Goal: Check status: Check status

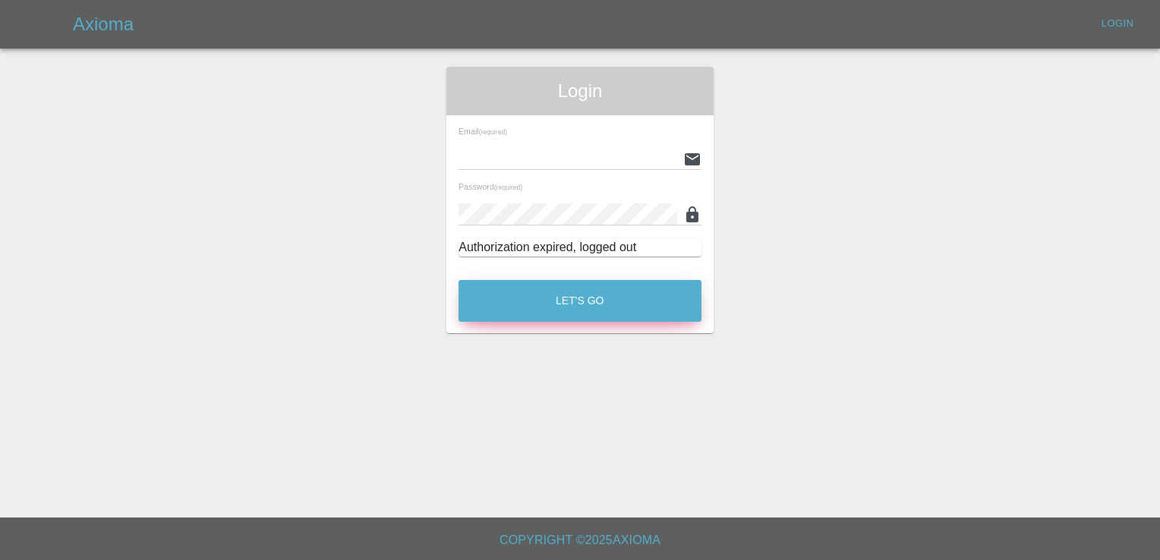
type input "[PERSON_NAME][EMAIL_ADDRESS][PERSON_NAME][DOMAIN_NAME]"
click at [556, 302] on button "Let's Go" at bounding box center [580, 301] width 243 height 42
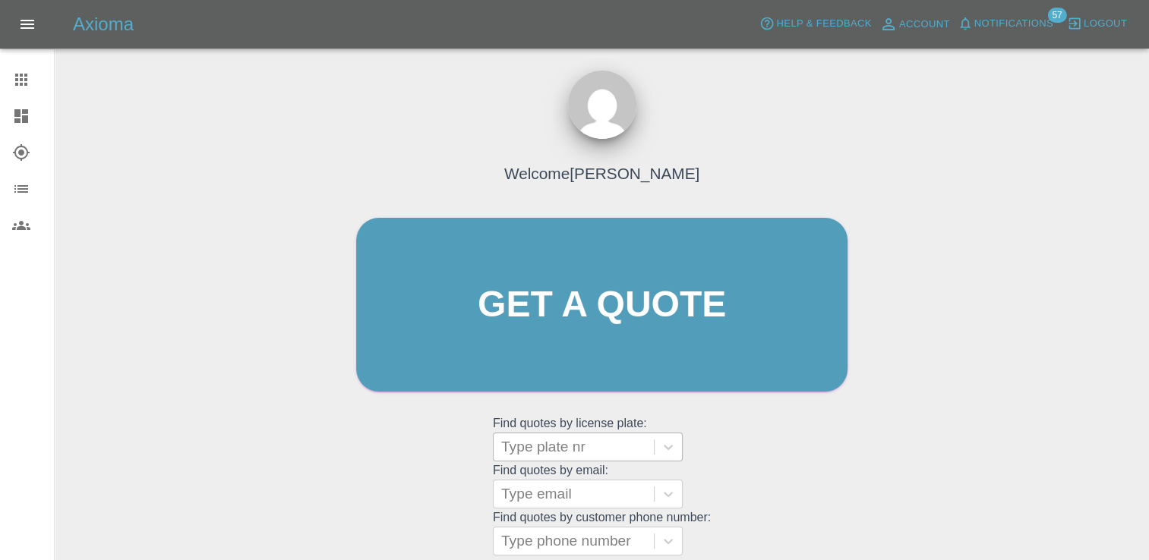
click at [574, 454] on div at bounding box center [573, 447] width 145 height 21
paste input "DT25JMX"
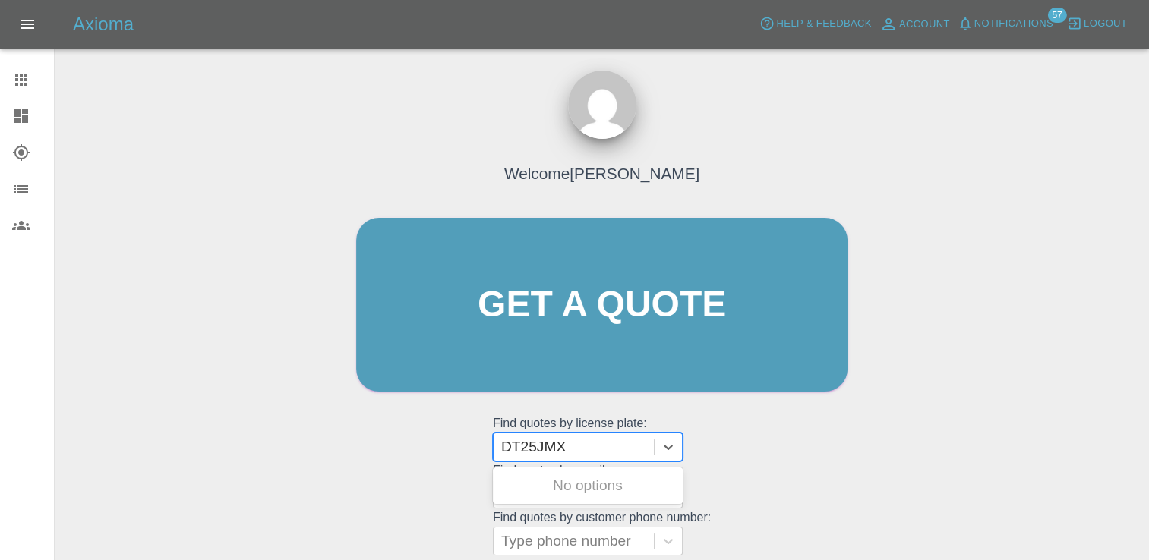
type input "DT25JMX"
click at [583, 480] on div "DT25JMX, Finished" at bounding box center [588, 486] width 190 height 30
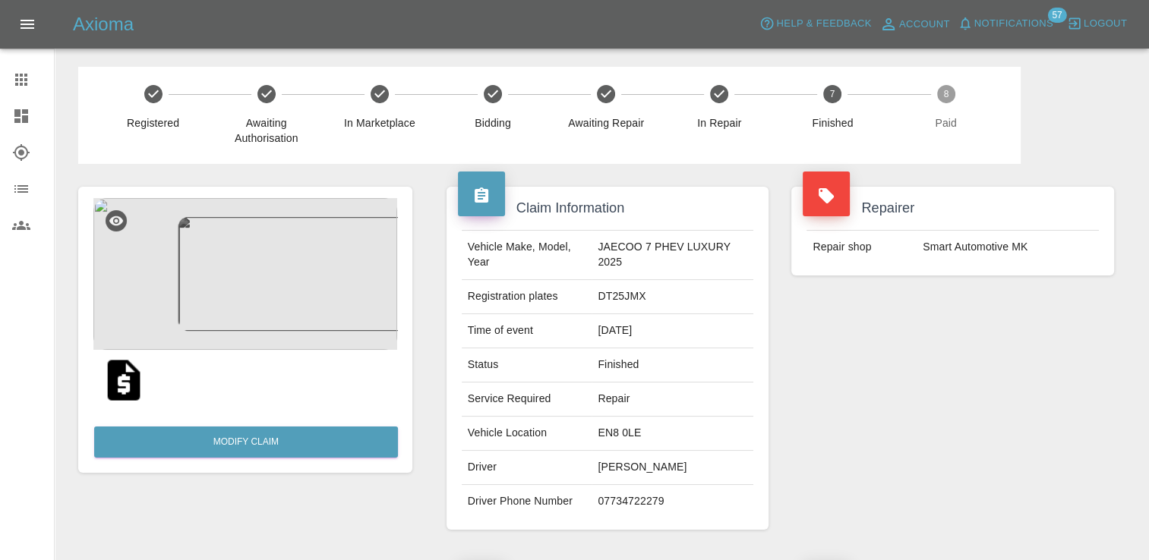
click at [390, 281] on img at bounding box center [245, 274] width 304 height 152
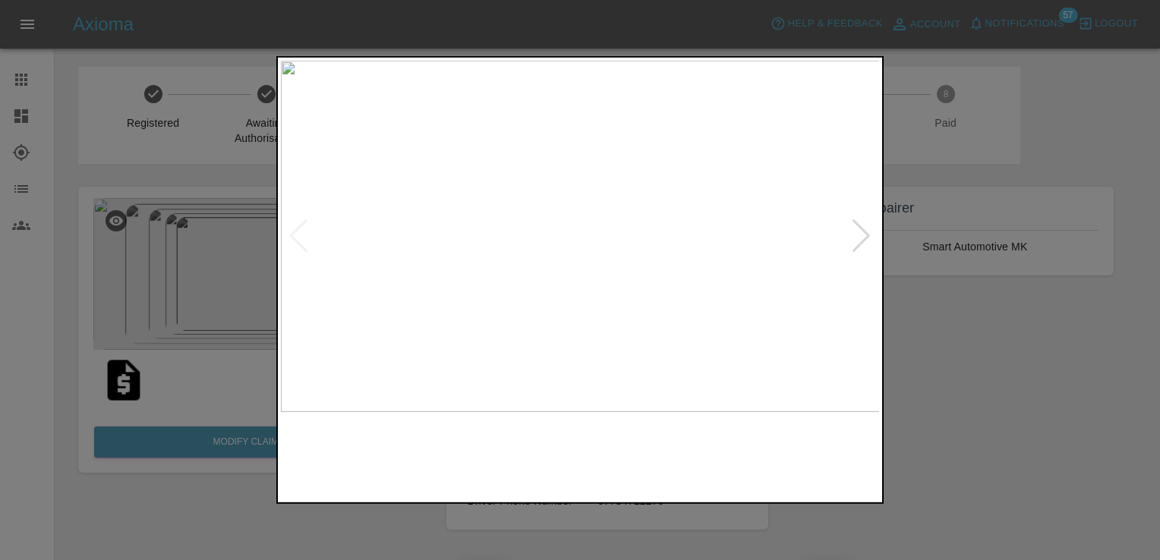
click at [861, 238] on div at bounding box center [861, 235] width 21 height 33
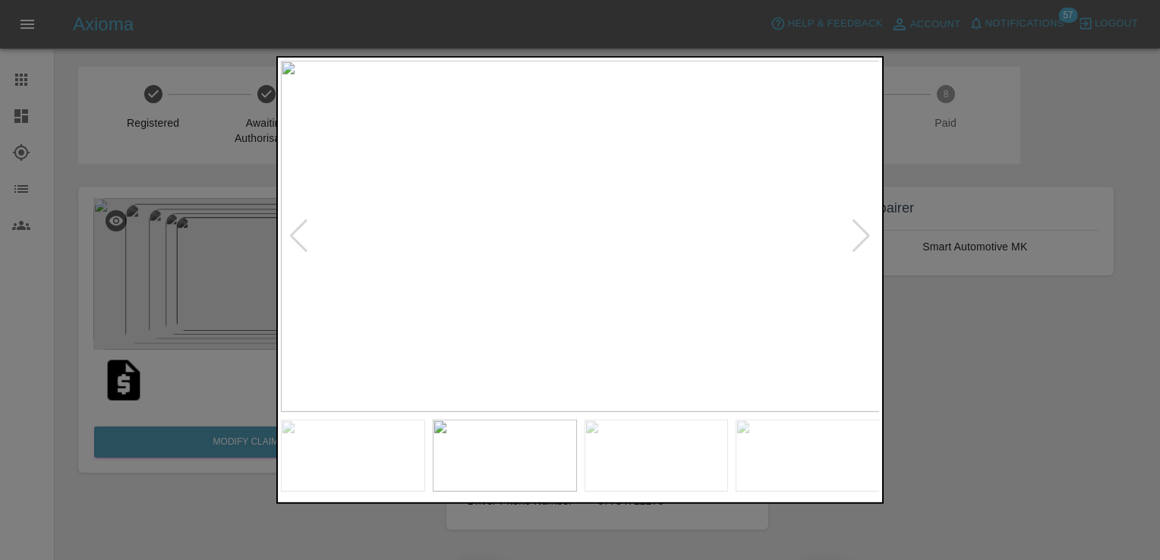
click at [861, 238] on div at bounding box center [861, 235] width 21 height 33
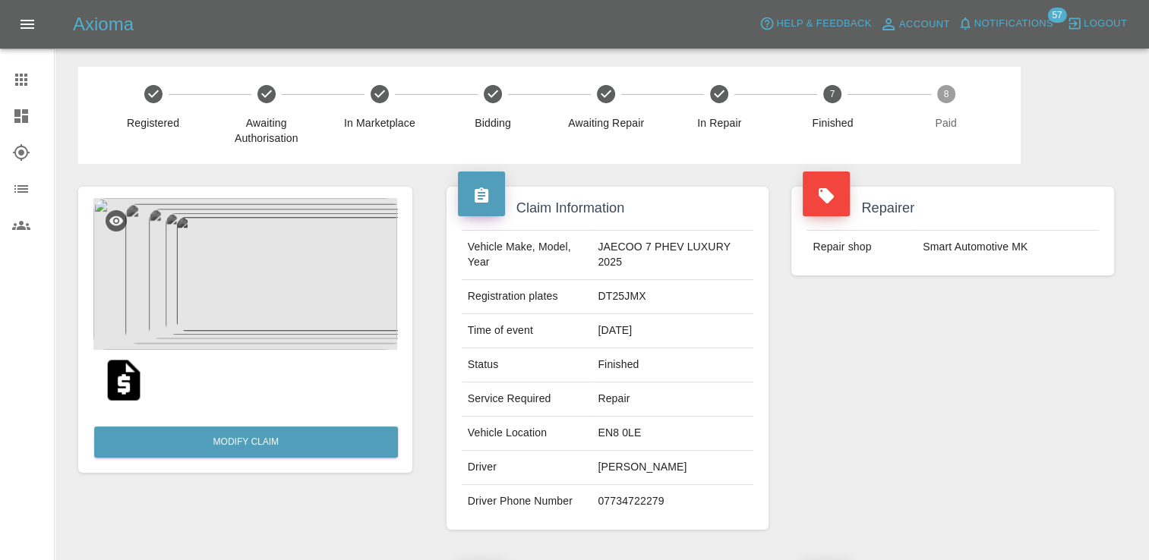
click at [632, 304] on td "DT25JMX" at bounding box center [673, 297] width 162 height 34
click at [633, 299] on td "DT25JMX" at bounding box center [673, 297] width 162 height 34
copy td "DT25JMX"
